Goal: Task Accomplishment & Management: Use online tool/utility

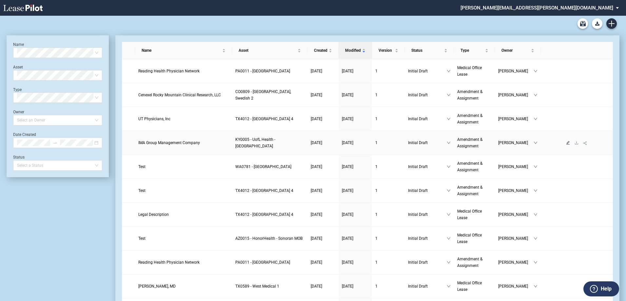
click at [569, 142] on icon "edit" at bounding box center [569, 143] width 4 height 4
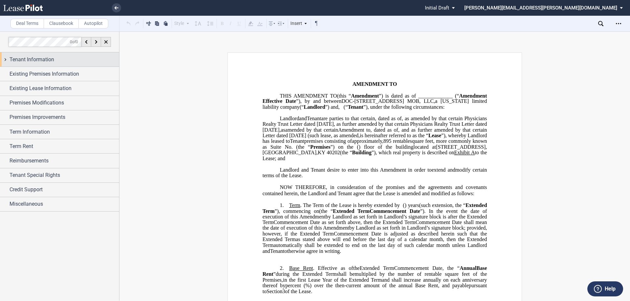
click at [28, 58] on span "Tenant Information" at bounding box center [32, 60] width 45 height 8
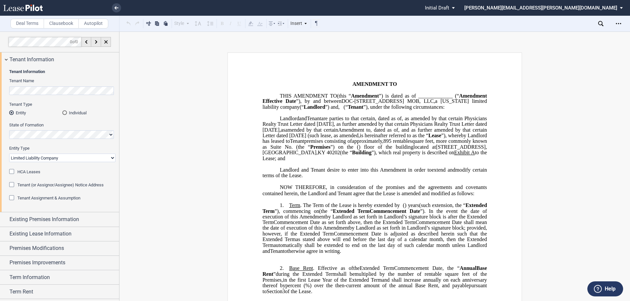
click at [454, 156] on span "Exhibit" at bounding box center [461, 153] width 15 height 6
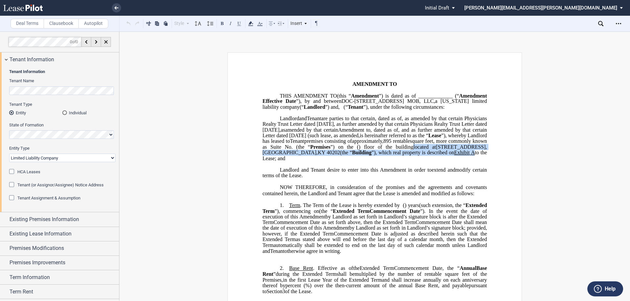
click at [454, 156] on span "Exhibit" at bounding box center [461, 153] width 15 height 6
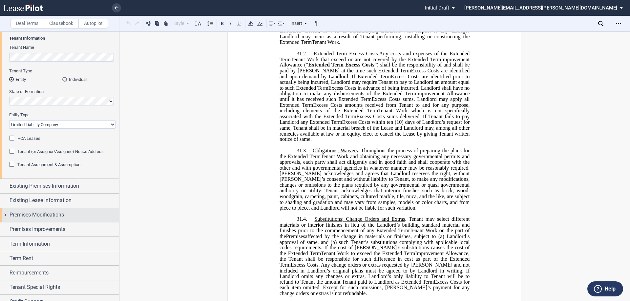
scroll to position [56, 0]
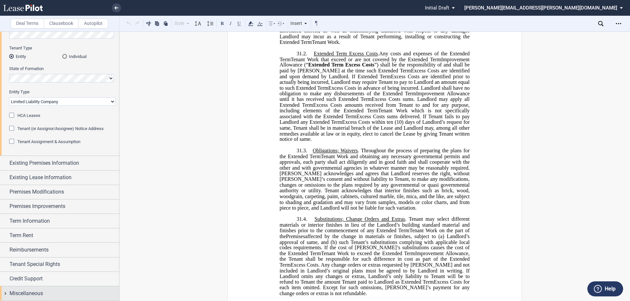
click at [51, 297] on div "Miscellaneous" at bounding box center [65, 294] width 110 height 8
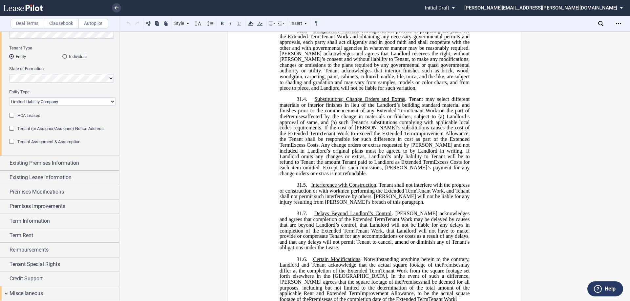
scroll to position [550, 0]
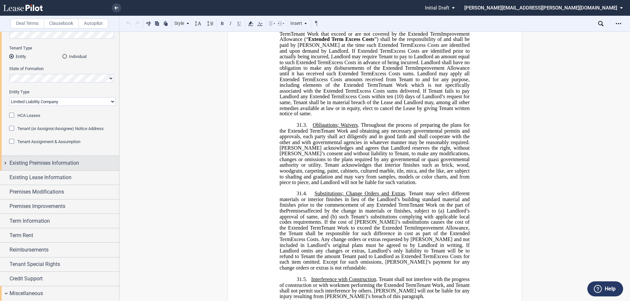
click at [54, 162] on span "Existing Premises Information" at bounding box center [45, 163] width 70 height 8
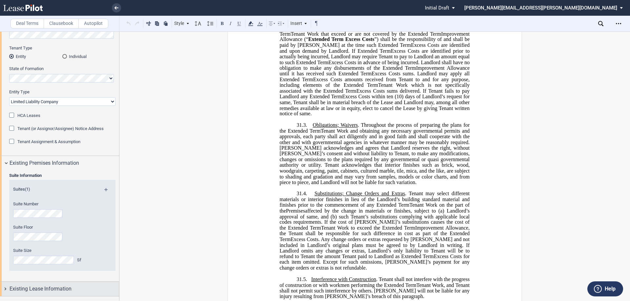
click at [21, 285] on span "Existing Lease Information" at bounding box center [41, 289] width 62 height 8
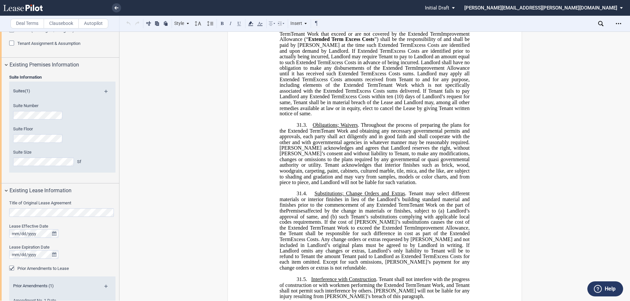
scroll to position [286, 0]
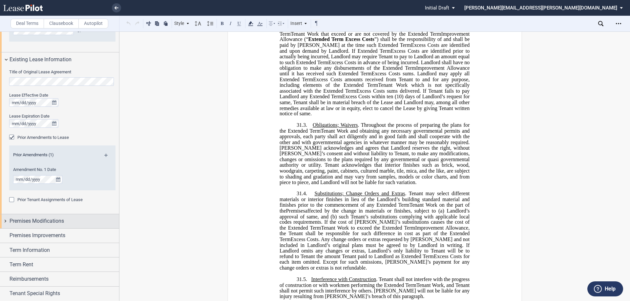
click at [39, 226] on div "Premises Modifications" at bounding box center [59, 221] width 119 height 14
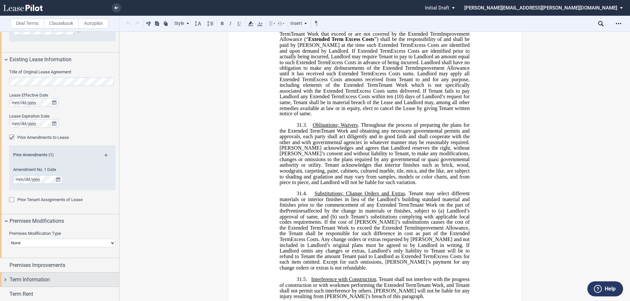
click at [43, 258] on div "Premises Improvements" at bounding box center [59, 265] width 119 height 14
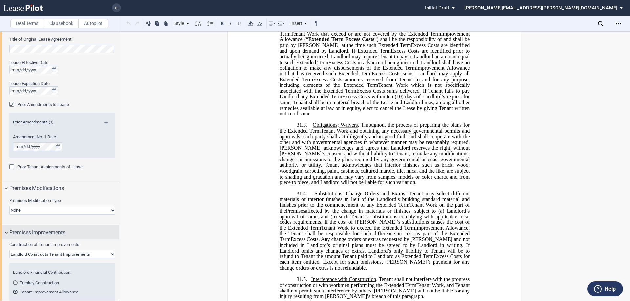
click at [47, 232] on span "Premises Improvements" at bounding box center [38, 233] width 56 height 8
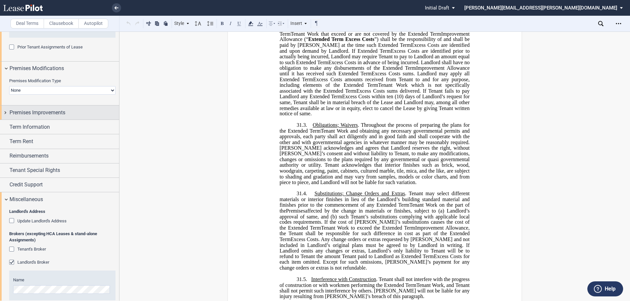
scroll to position [450, 0]
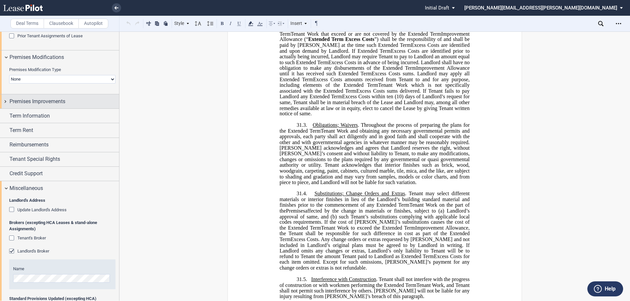
click at [43, 99] on span "Premises Improvements" at bounding box center [38, 102] width 56 height 8
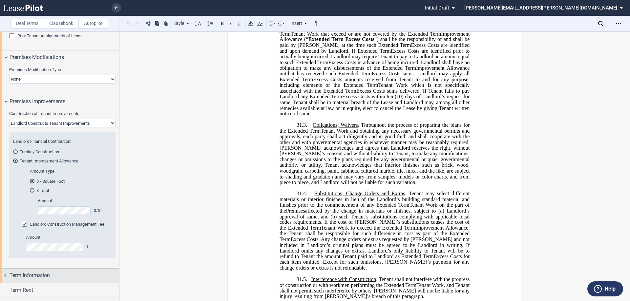
click at [36, 272] on span "Term Information" at bounding box center [30, 276] width 40 height 8
